Goal: Task Accomplishment & Management: Use online tool/utility

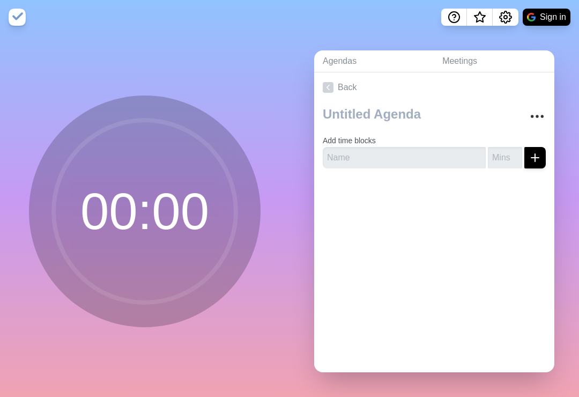
click at [543, 117] on circle "More" at bounding box center [543, 116] width 2 height 2
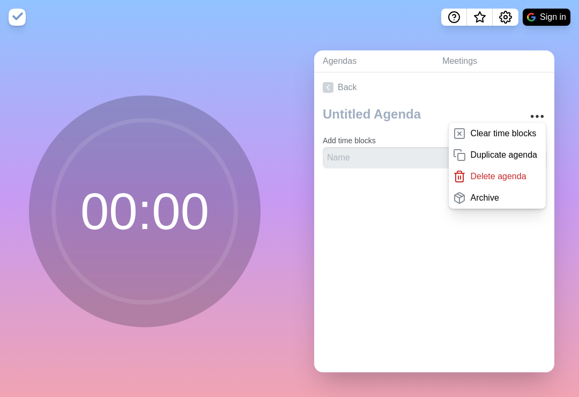
click at [536, 137] on p "Clear time blocks" at bounding box center [503, 133] width 66 height 13
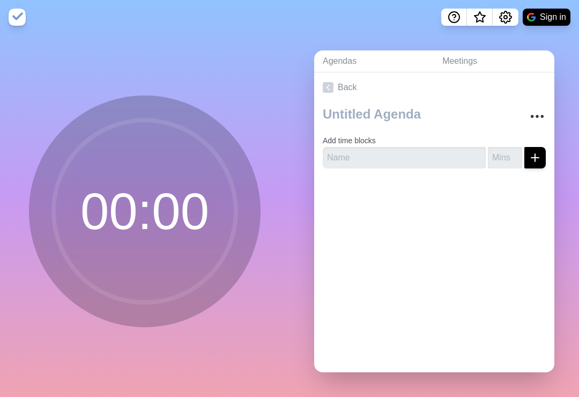
click at [453, 71] on link "Meetings" at bounding box center [494, 61] width 121 height 22
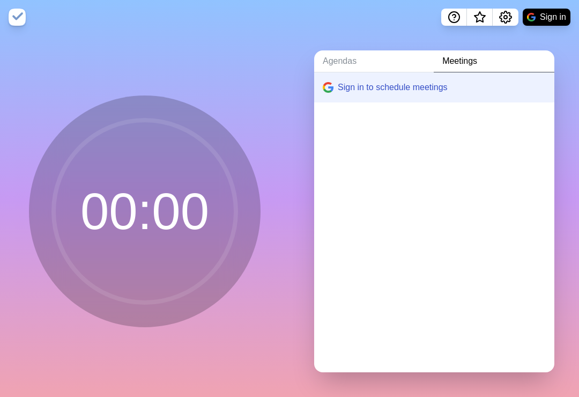
click at [510, 13] on icon "Settings" at bounding box center [506, 17] width 12 height 12
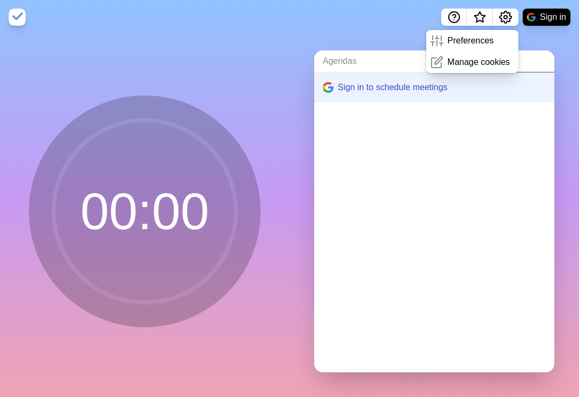
click at [492, 66] on p "Manage cookies" at bounding box center [479, 62] width 63 height 13
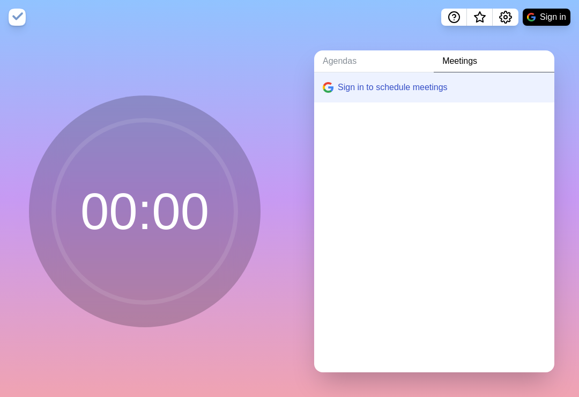
click at [507, 16] on icon "Settings" at bounding box center [505, 17] width 13 height 13
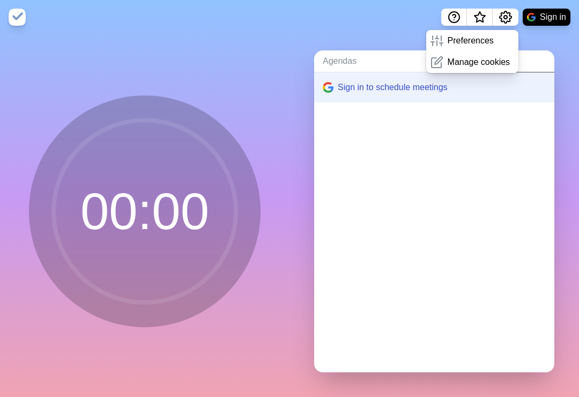
click at [477, 42] on p "Preferences" at bounding box center [471, 40] width 46 height 13
